Goal: Complete application form

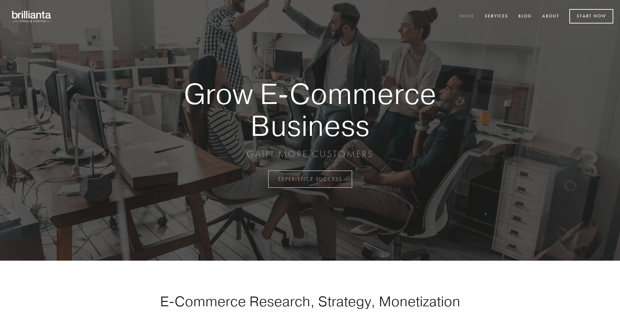
scroll to position [1758, 0]
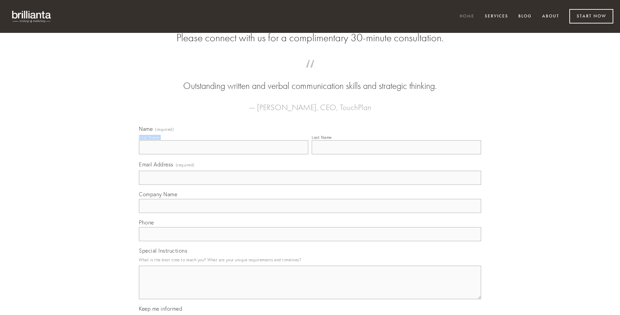
type input "[PERSON_NAME]"
click at [396, 154] on input "Last Name" at bounding box center [395, 147] width 169 height 14
type input "[PERSON_NAME]"
click at [310, 185] on input "Email Address (required)" at bounding box center [310, 178] width 342 height 14
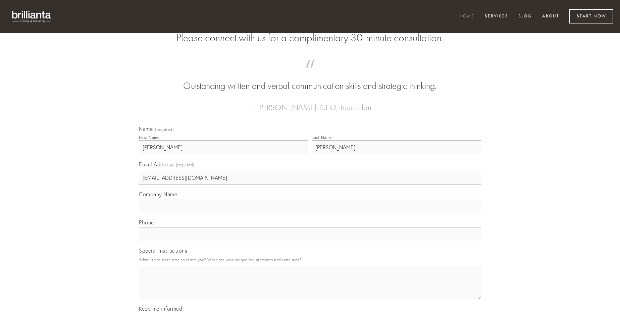
type input "[EMAIL_ADDRESS][DOMAIN_NAME]"
click at [310, 213] on input "Company Name" at bounding box center [310, 206] width 342 height 14
type input "carcer"
click at [310, 241] on input "text" at bounding box center [310, 234] width 342 height 14
click at [310, 288] on textarea "Special Instructions" at bounding box center [310, 283] width 342 height 34
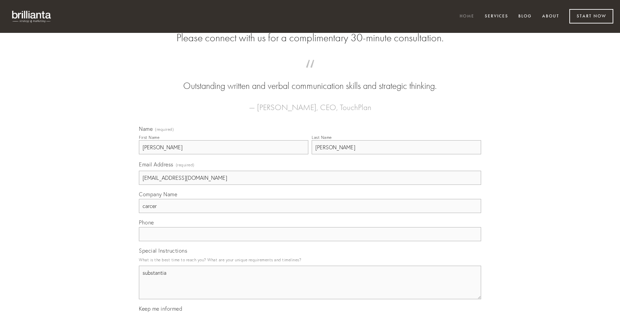
type textarea "substantia"
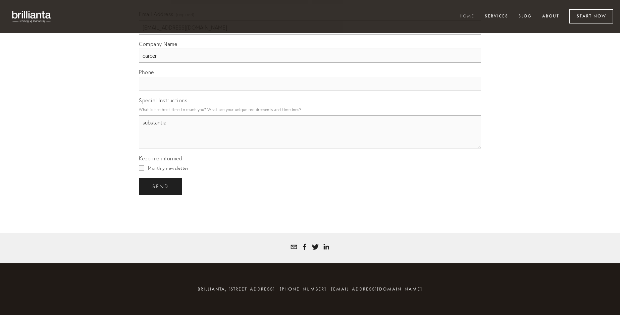
click at [161, 186] on span "send" at bounding box center [160, 186] width 16 height 6
